Goal: Information Seeking & Learning: Understand process/instructions

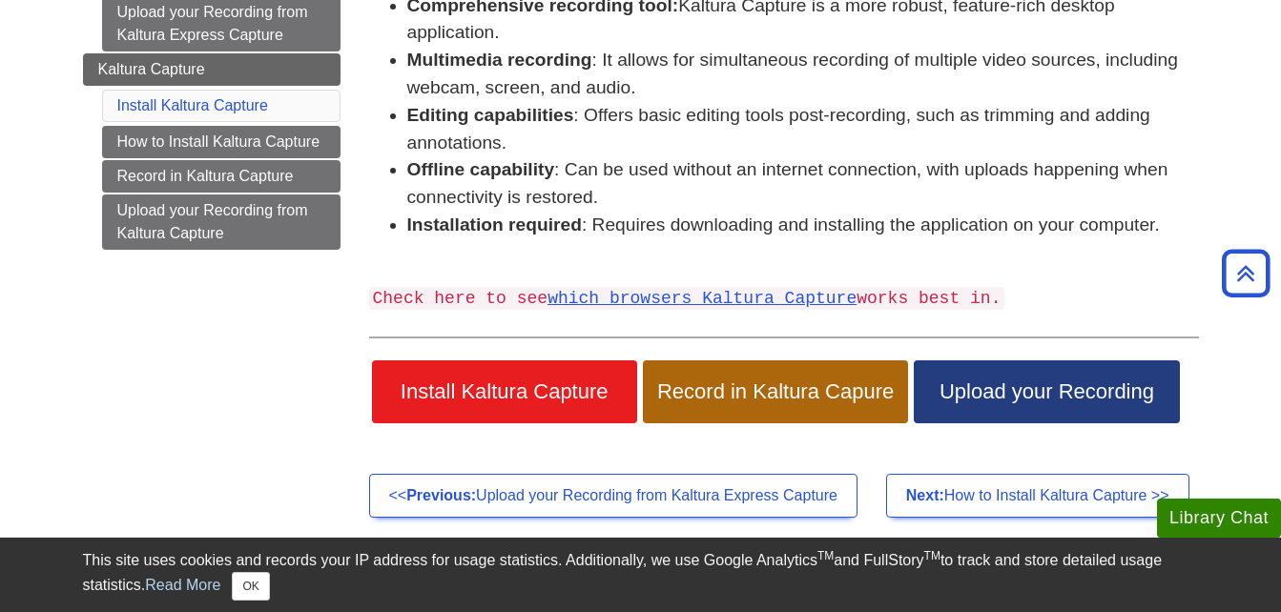
scroll to position [373, 0]
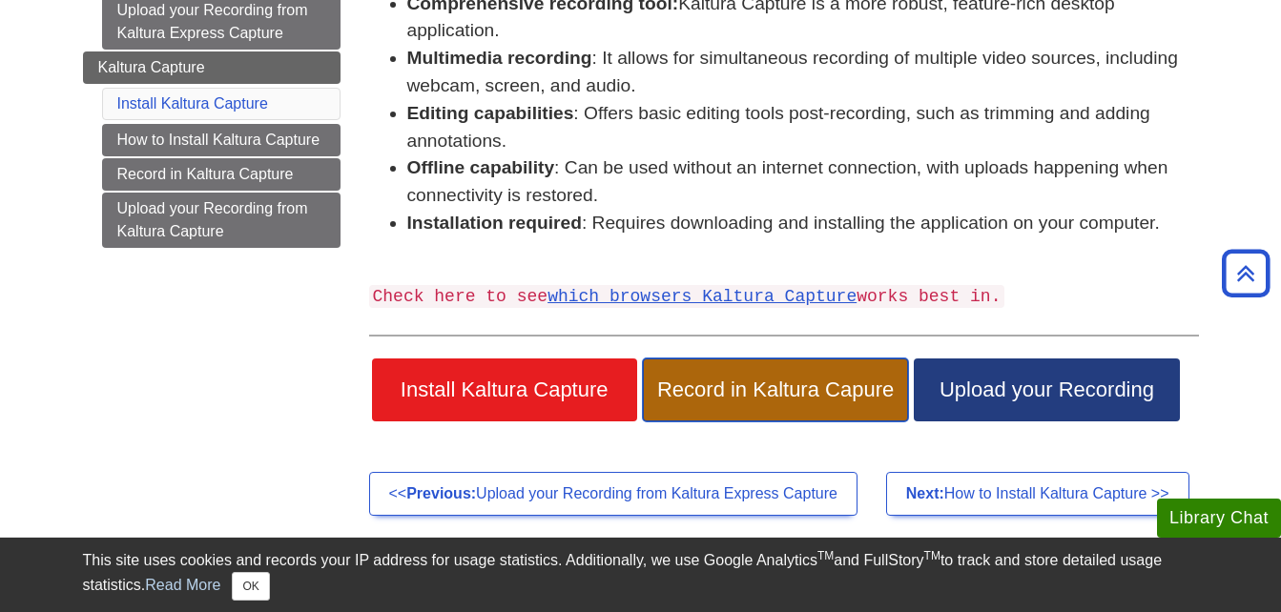
click at [779, 393] on span "Record in Kaltura Capure" at bounding box center [775, 390] width 236 height 25
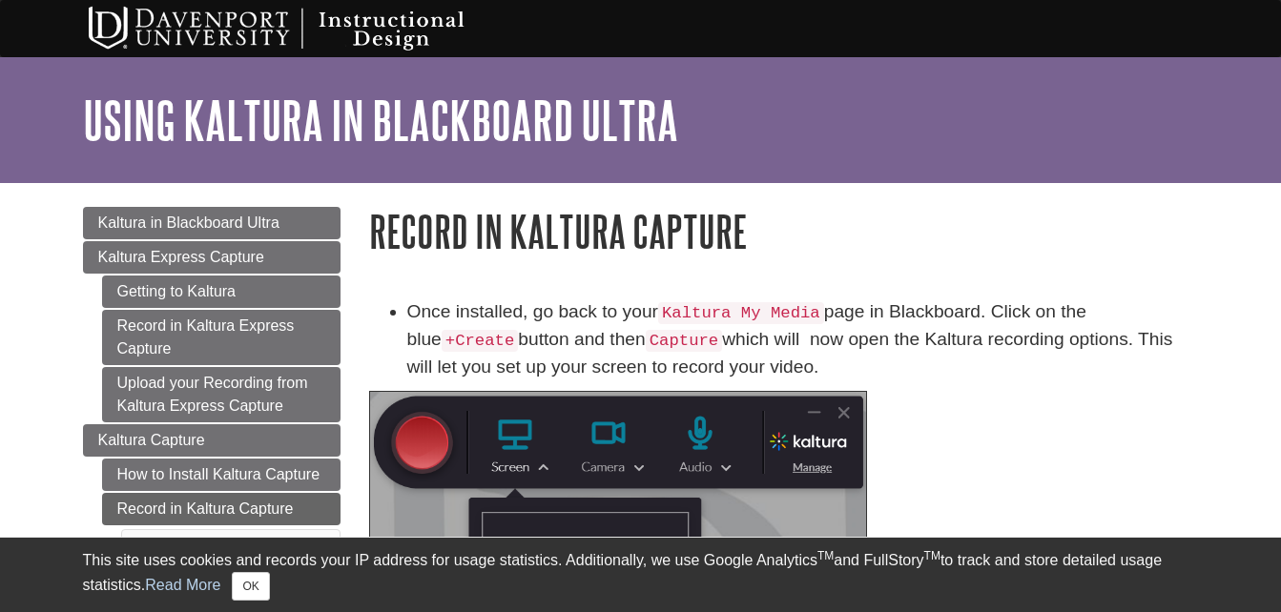
scroll to position [249, 0]
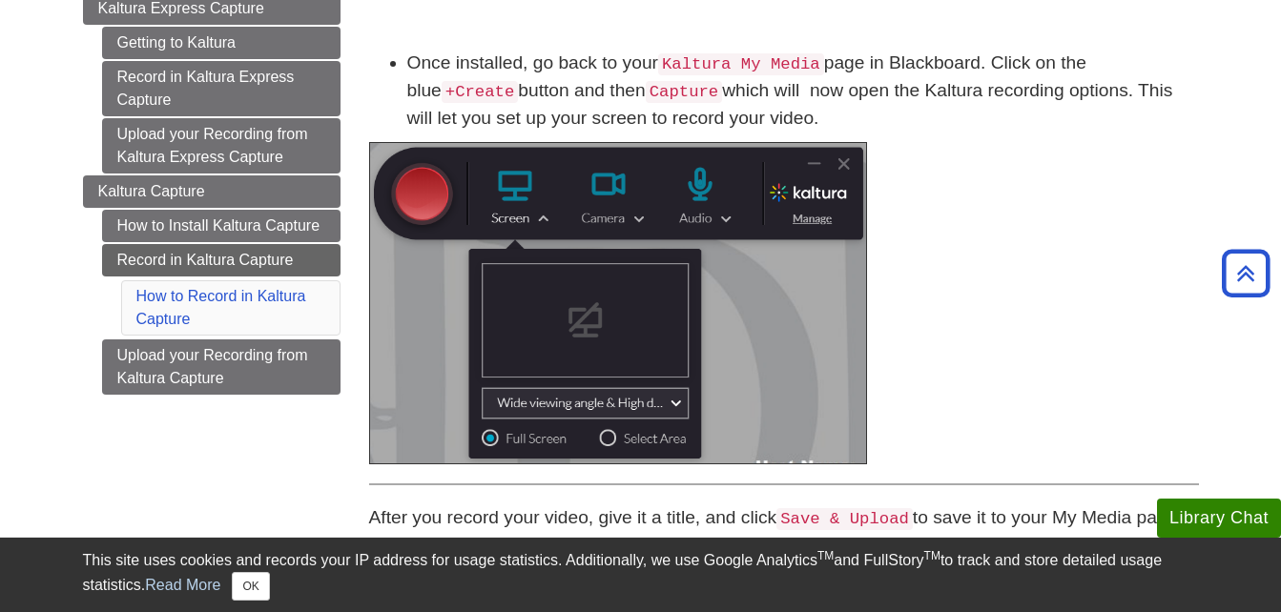
click at [585, 339] on img at bounding box center [618, 303] width 498 height 322
click at [538, 221] on img at bounding box center [618, 303] width 498 height 322
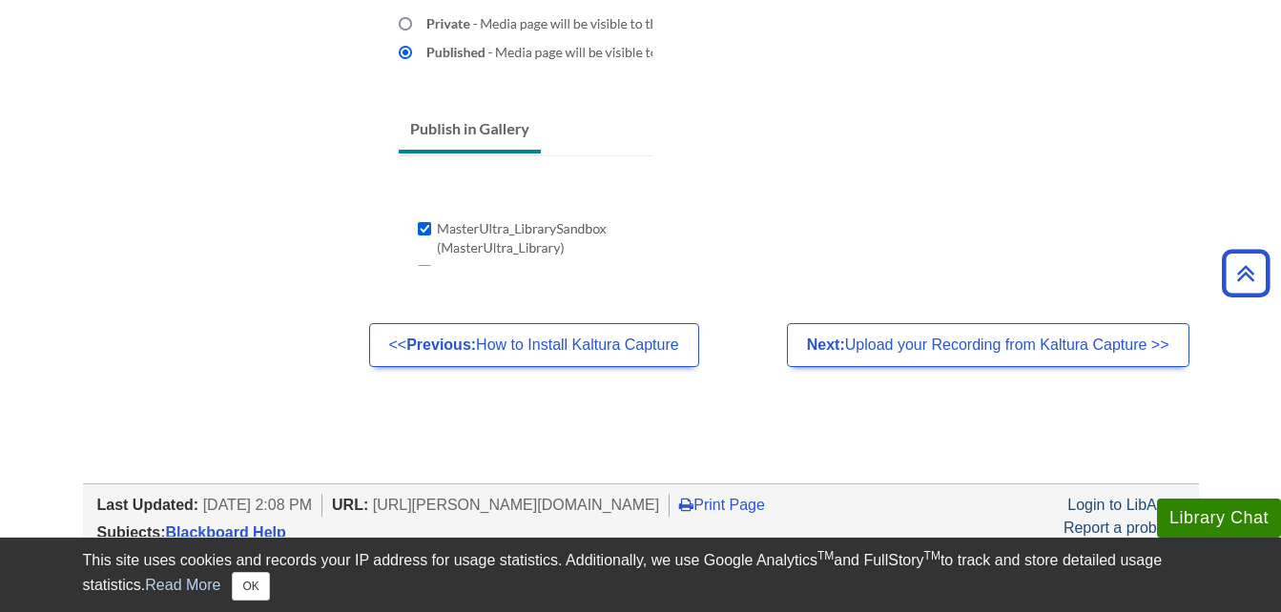
scroll to position [1910, 0]
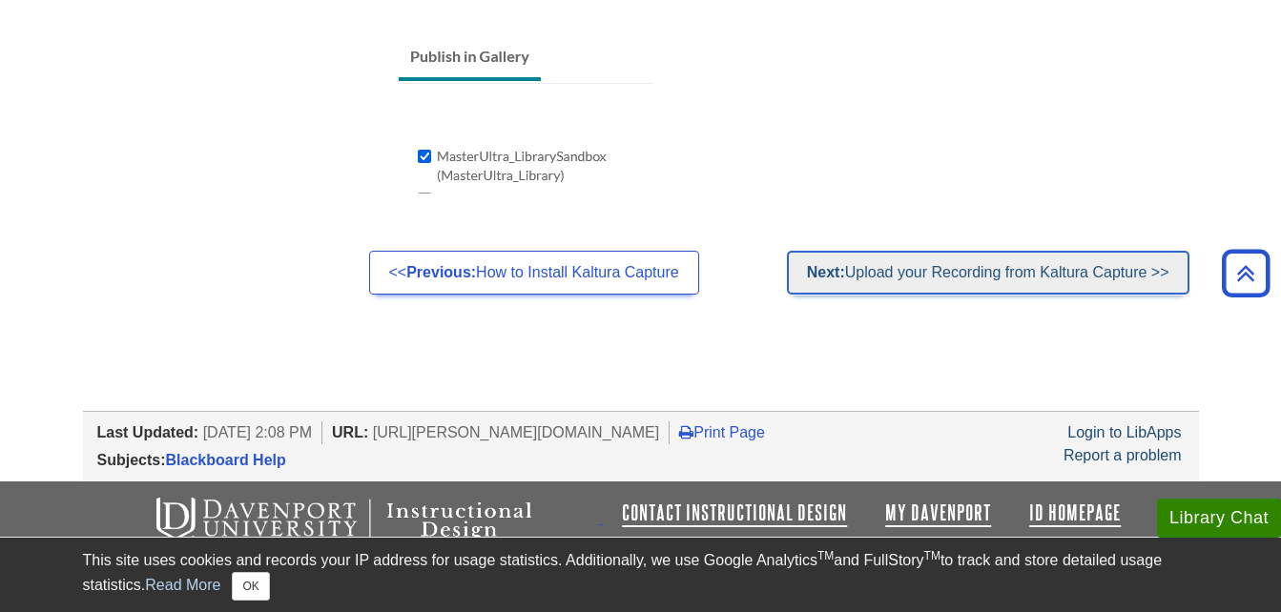
click at [808, 274] on strong "Next:" at bounding box center [826, 272] width 38 height 16
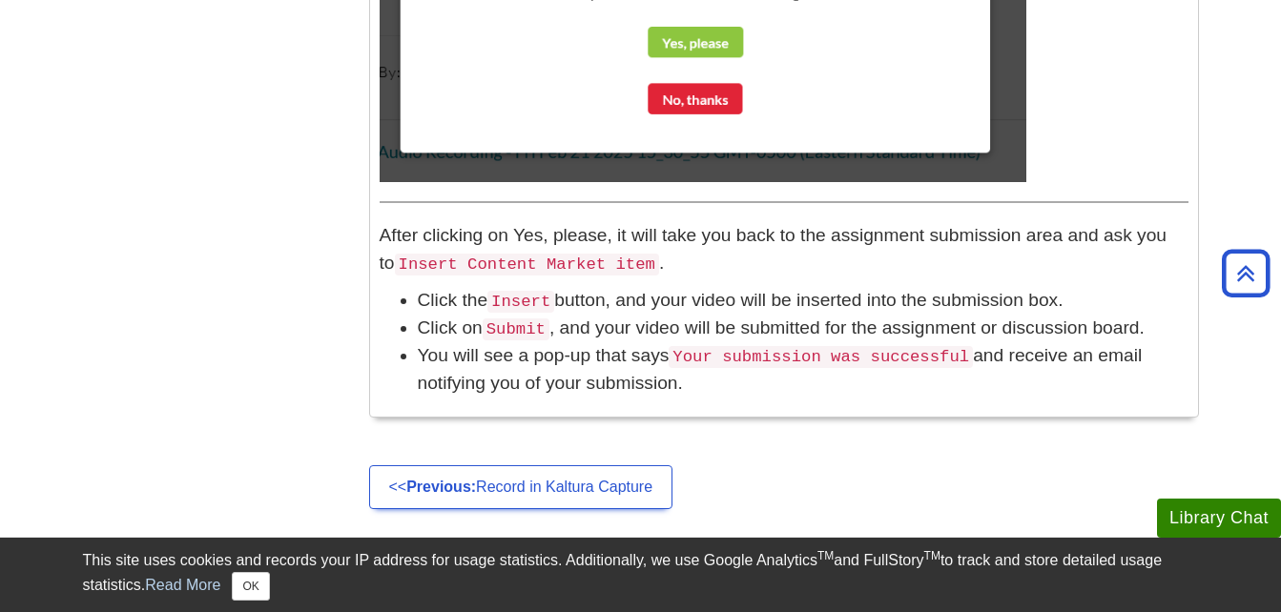
scroll to position [2087, 0]
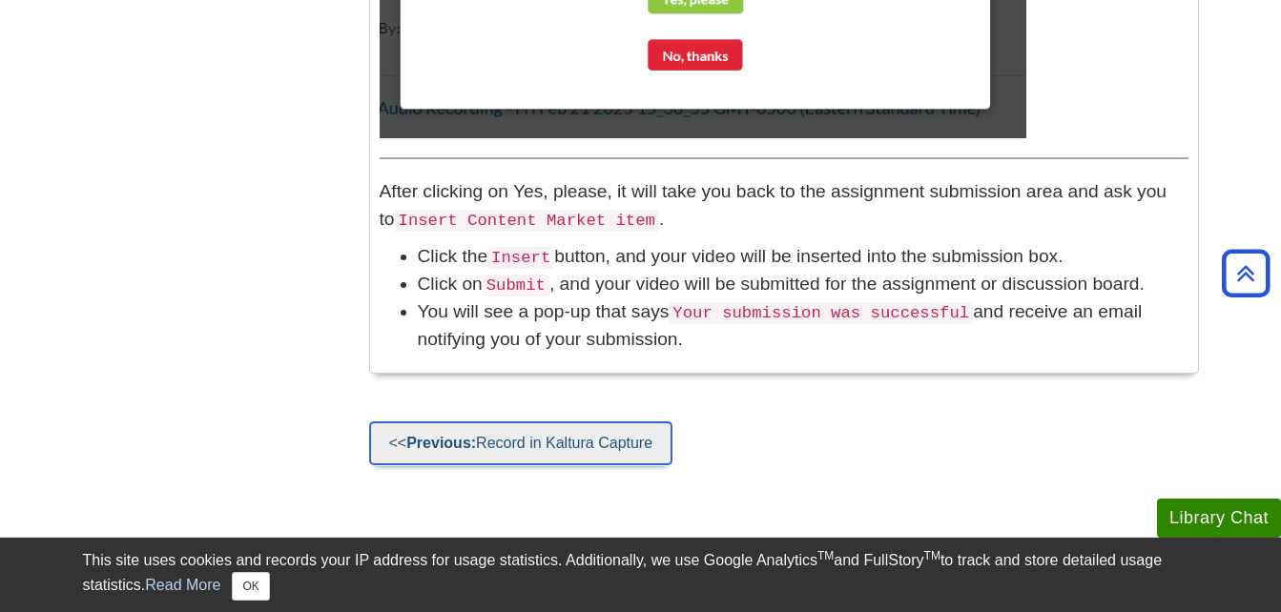
click at [485, 428] on link "<< Previous: Record in Kaltura Capture" at bounding box center [521, 443] width 304 height 44
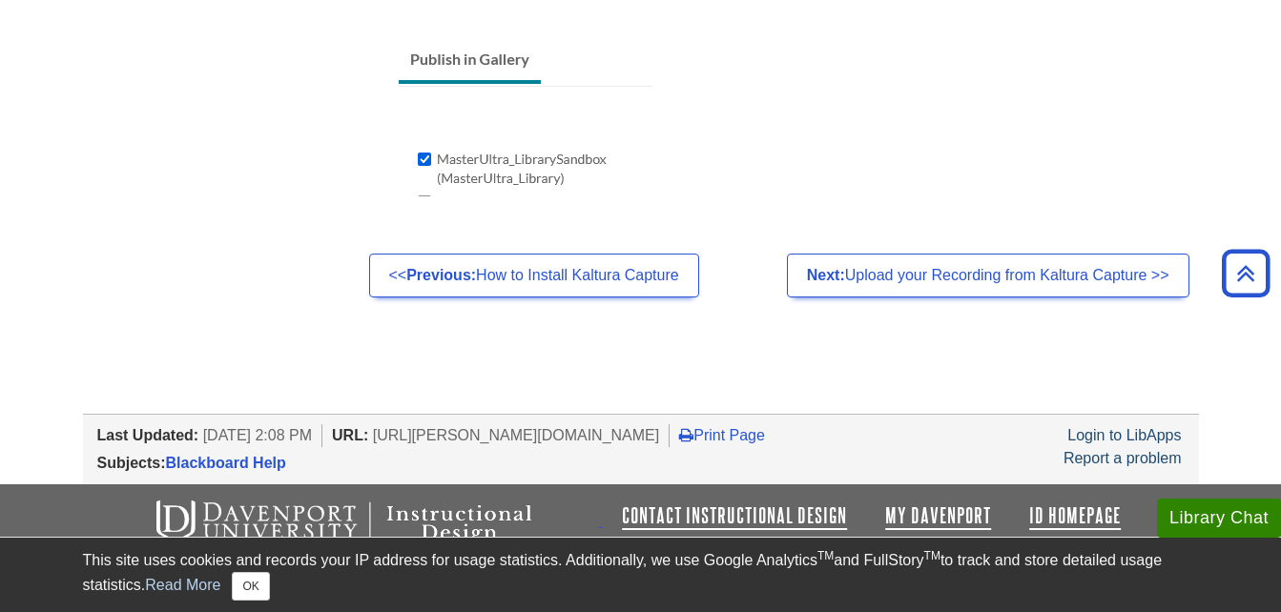
scroll to position [1910, 0]
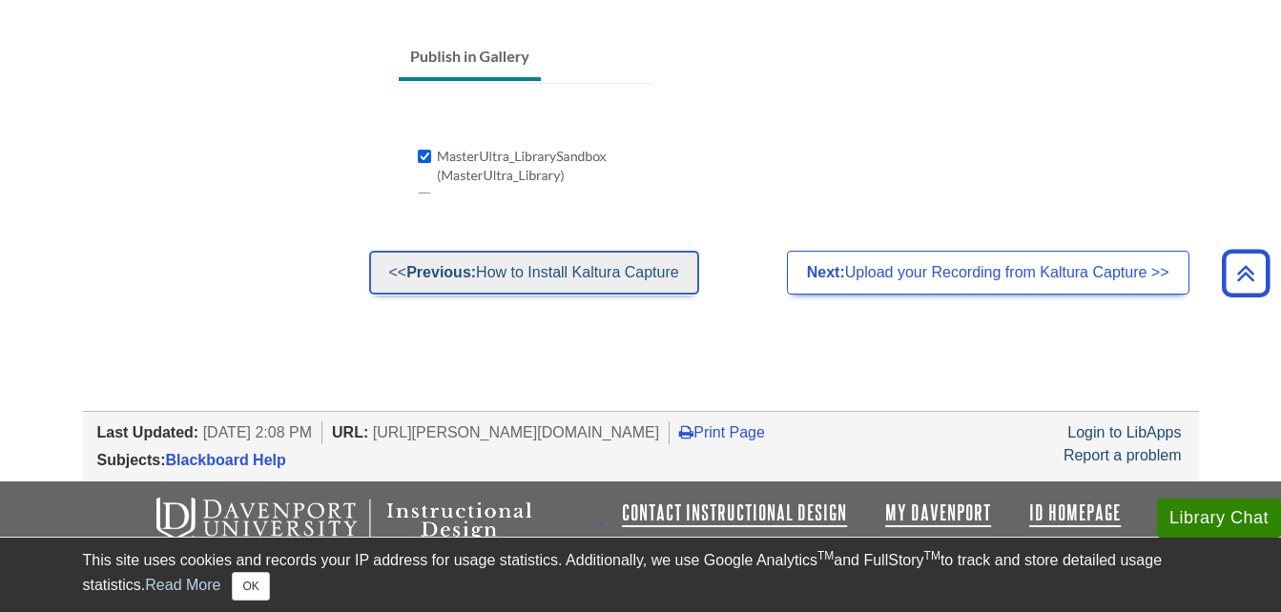
click at [510, 278] on link "<< Previous: How to Install Kaltura Capture" at bounding box center [534, 273] width 330 height 44
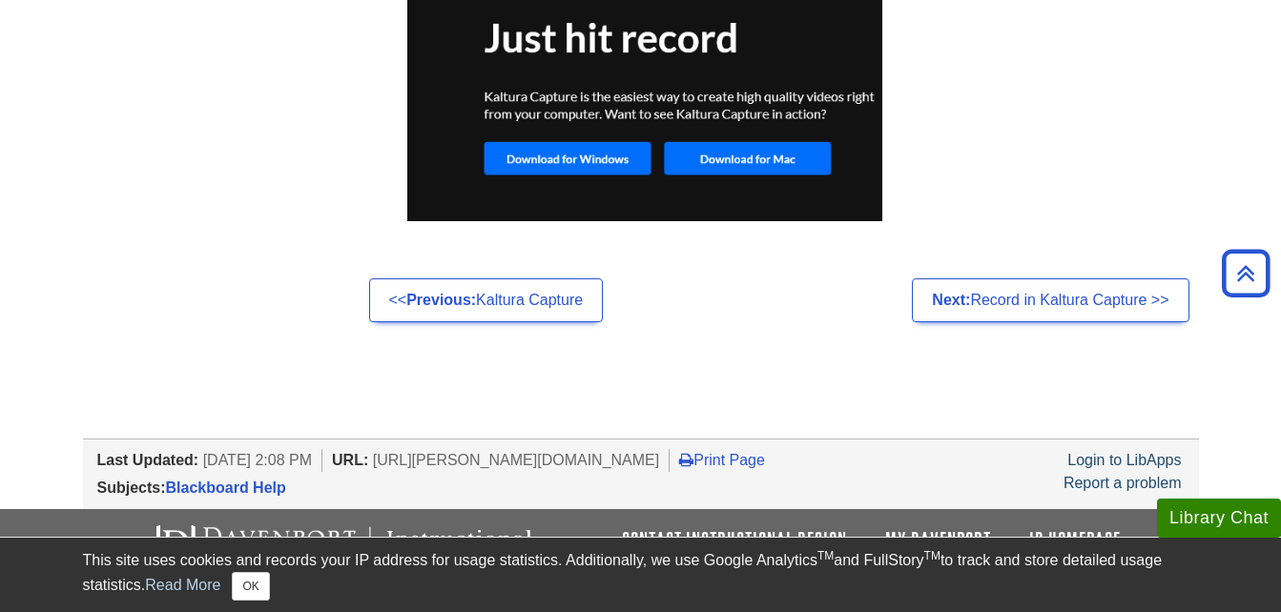
scroll to position [1667, 0]
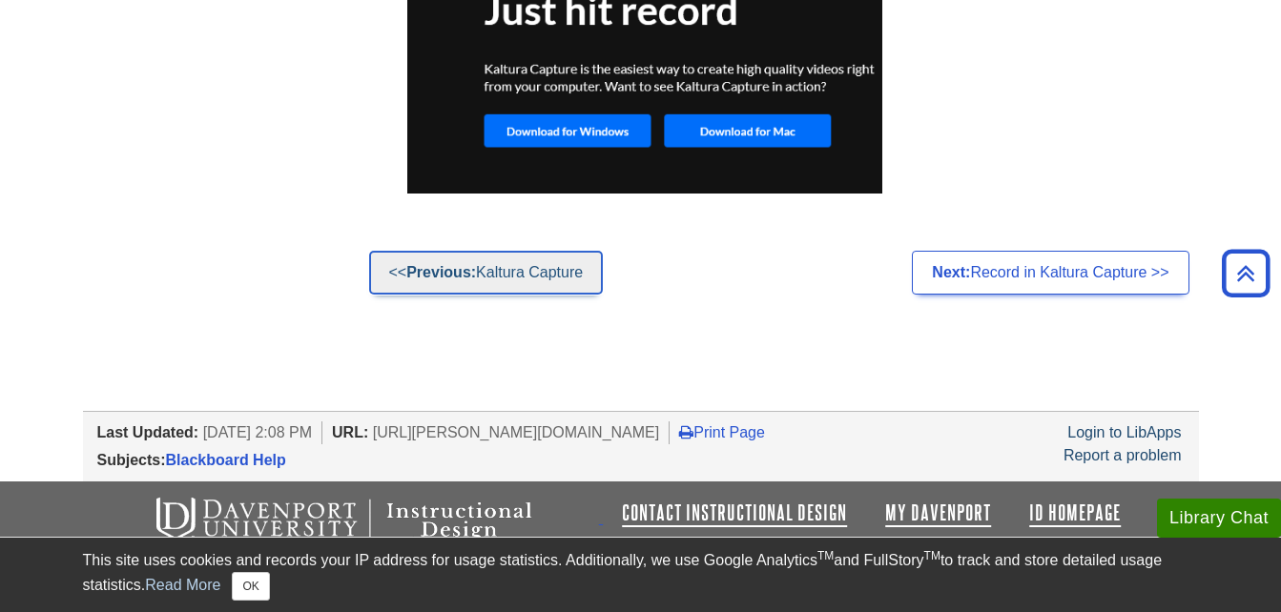
click at [483, 276] on link "<< Previous: Kaltura Capture" at bounding box center [486, 273] width 235 height 44
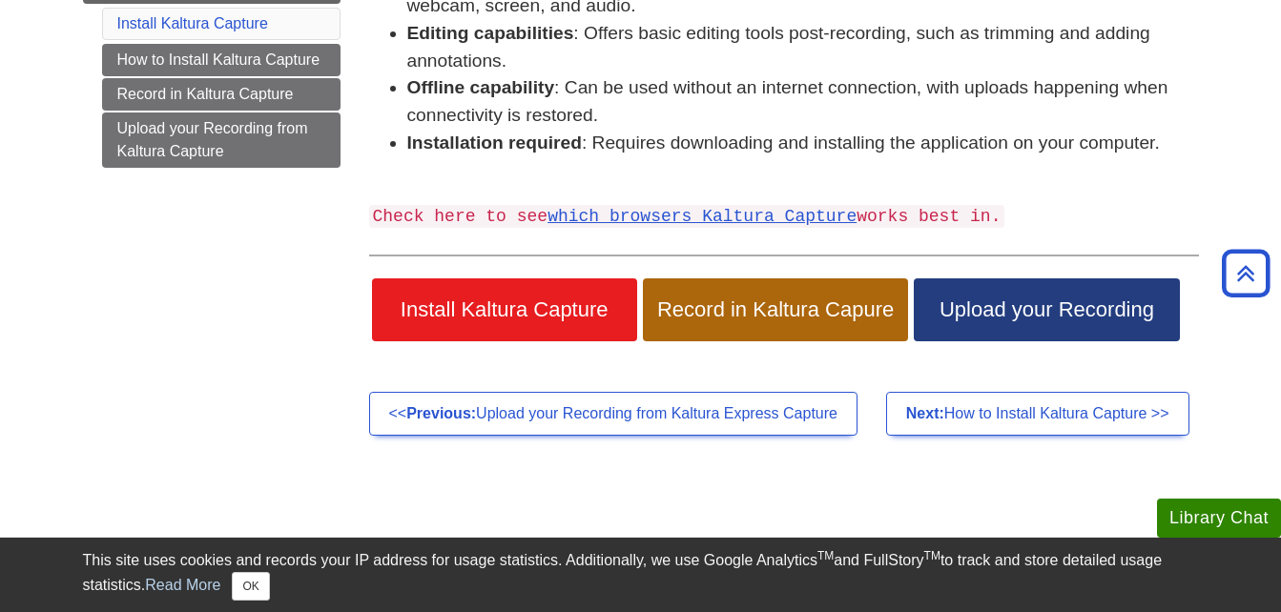
scroll to position [451, 0]
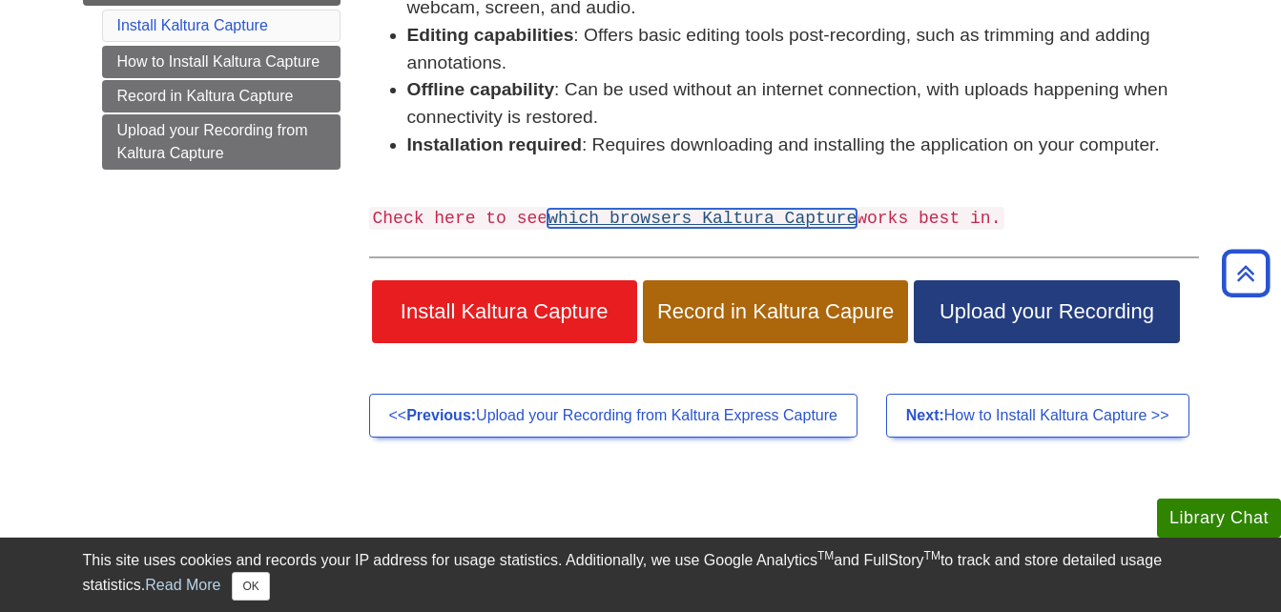
click at [662, 221] on link "which browsers Kaltura Capture" at bounding box center [701, 218] width 309 height 19
